Goal: Task Accomplishment & Management: Complete application form

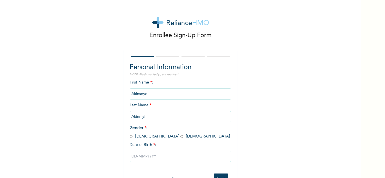
click at [130, 138] on input "radio" at bounding box center [131, 136] width 3 height 5
radio input "true"
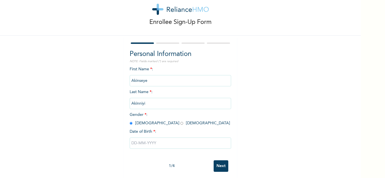
scroll to position [20, 0]
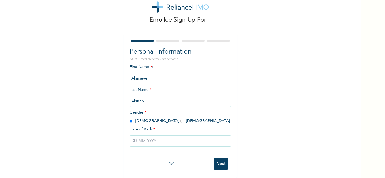
click at [130, 137] on input "text" at bounding box center [180, 141] width 101 height 11
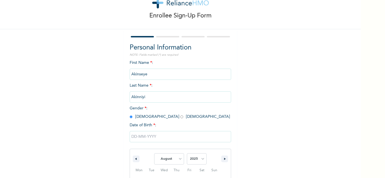
scroll to position [78, 0]
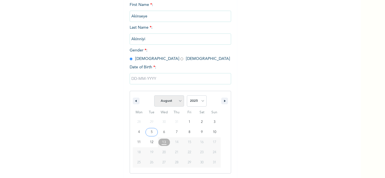
click at [163, 102] on select "January February March April May June July August September October November De…" at bounding box center [169, 101] width 30 height 11
select select "1"
click at [154, 96] on select "January February March April May June July August September October November De…" at bounding box center [169, 101] width 30 height 11
type input "[DATE]"
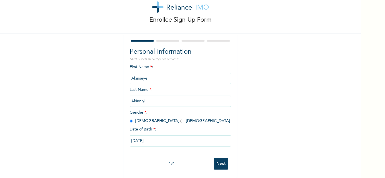
click at [161, 140] on input "[DATE]" at bounding box center [180, 141] width 101 height 11
select select "1"
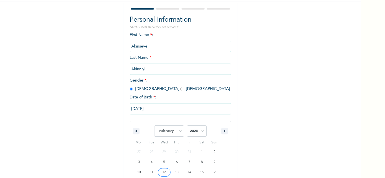
scroll to position [78, 0]
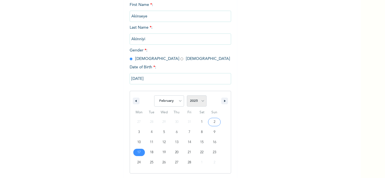
click at [193, 101] on select "2025 2024 2023 2022 2021 2020 2019 2018 2017 2016 2015 2014 2013 2012 2011 2010…" at bounding box center [197, 101] width 20 height 11
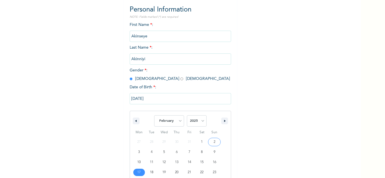
scroll to position [50, 0]
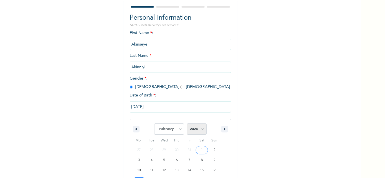
click at [189, 131] on select "2025 2024 2023 2022 2021 2020 2019 2018 2017 2016 2015 2014 2013 2012 2011 2010…" at bounding box center [197, 129] width 20 height 11
select select "1986"
click at [187, 124] on select "2025 2024 2023 2022 2021 2020 2019 2018 2017 2016 2015 2014 2013 2012 2011 2010…" at bounding box center [197, 129] width 20 height 11
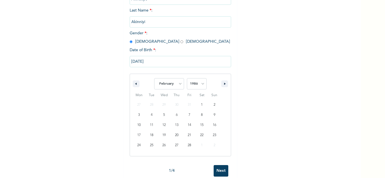
scroll to position [106, 0]
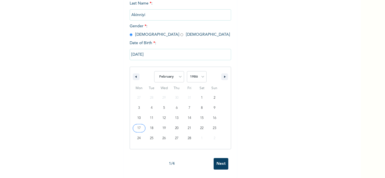
type input "[DATE]"
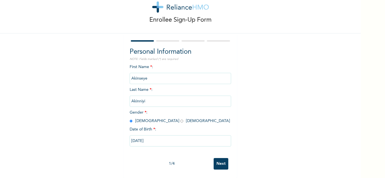
click at [222, 158] on input "Next" at bounding box center [221, 164] width 15 height 12
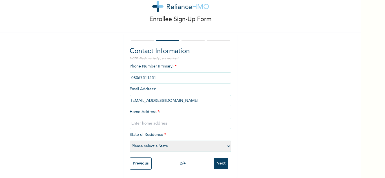
click at [147, 123] on input "text" at bounding box center [180, 123] width 101 height 11
type input "1, Atibiti Layout, Ijapo Extension Akure"
click at [178, 144] on select "Please select a State [PERSON_NAME] (FCT) [PERSON_NAME] Ibom [GEOGRAPHIC_DATA] …" at bounding box center [180, 146] width 101 height 11
select select "29"
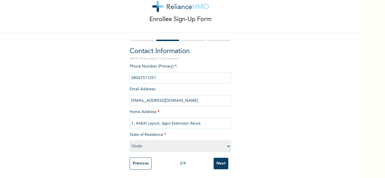
click at [130, 141] on select "Please select a State [PERSON_NAME] (FCT) [PERSON_NAME] Ibom [GEOGRAPHIC_DATA] …" at bounding box center [180, 146] width 101 height 11
click at [218, 159] on input "Next" at bounding box center [221, 164] width 15 height 12
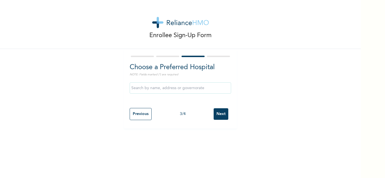
click at [154, 91] on input "text" at bounding box center [180, 88] width 101 height 11
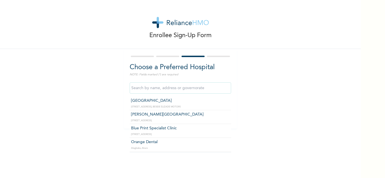
type input "[GEOGRAPHIC_DATA]"
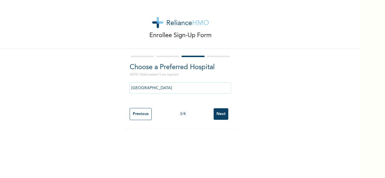
click at [222, 115] on input "Next" at bounding box center [221, 114] width 15 height 12
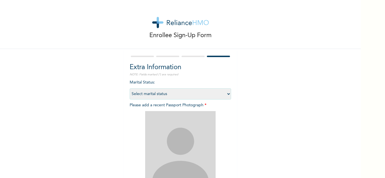
click at [151, 93] on select "Select marital status [DEMOGRAPHIC_DATA] Married [DEMOGRAPHIC_DATA] Widow/[DEMO…" at bounding box center [180, 93] width 101 height 11
select select "2"
click at [130, 88] on select "Select marital status [DEMOGRAPHIC_DATA] Married [DEMOGRAPHIC_DATA] Widow/[DEMO…" at bounding box center [180, 93] width 101 height 11
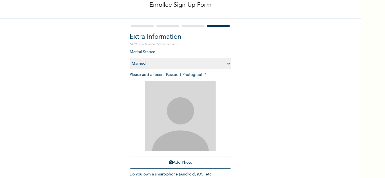
scroll to position [56, 0]
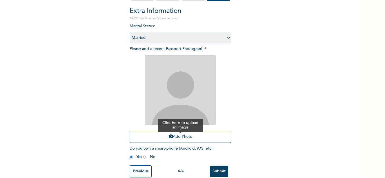
click at [176, 137] on button "Add Photo" at bounding box center [180, 137] width 101 height 12
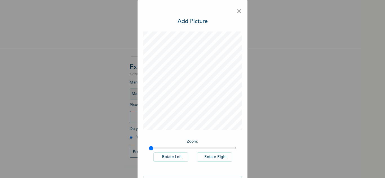
scroll to position [0, 0]
type input "1"
drag, startPoint x: 149, startPoint y: 149, endPoint x: 143, endPoint y: 147, distance: 5.9
click at [149, 147] on input "range" at bounding box center [192, 148] width 87 height 5
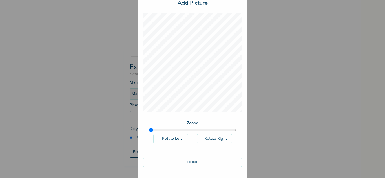
click at [188, 162] on button "DONE" at bounding box center [192, 162] width 99 height 9
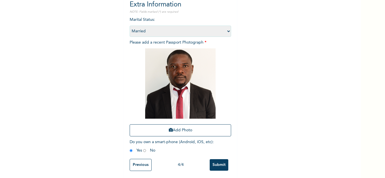
scroll to position [68, 0]
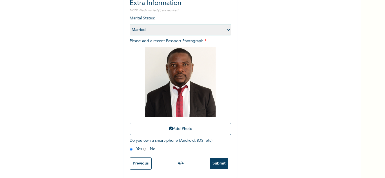
click at [216, 158] on input "Submit" at bounding box center [219, 164] width 19 height 12
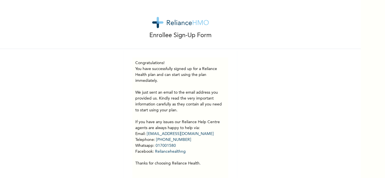
scroll to position [16, 0]
